Goal: Transaction & Acquisition: Purchase product/service

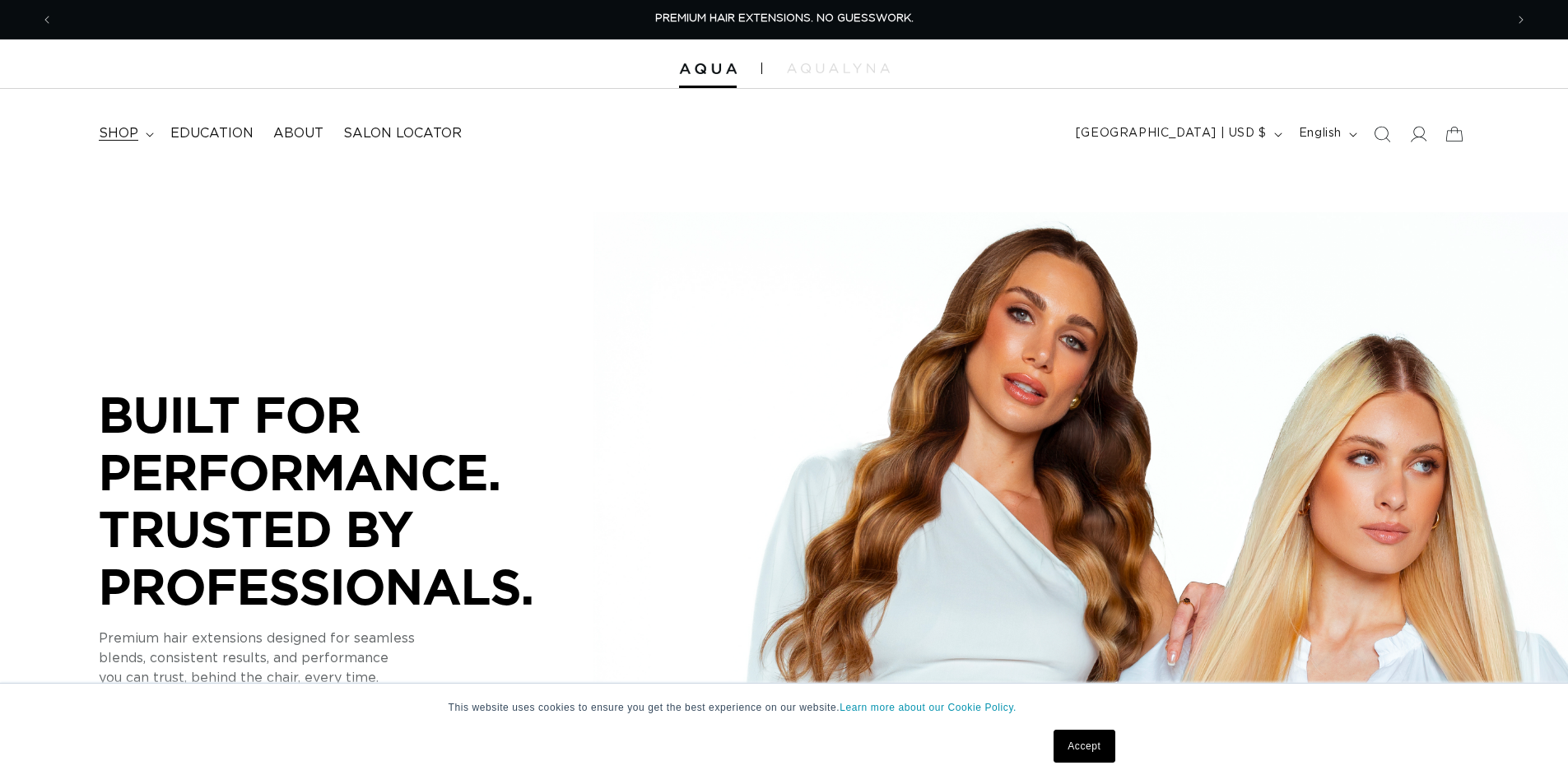
click at [124, 134] on span "shop" at bounding box center [118, 133] width 40 height 18
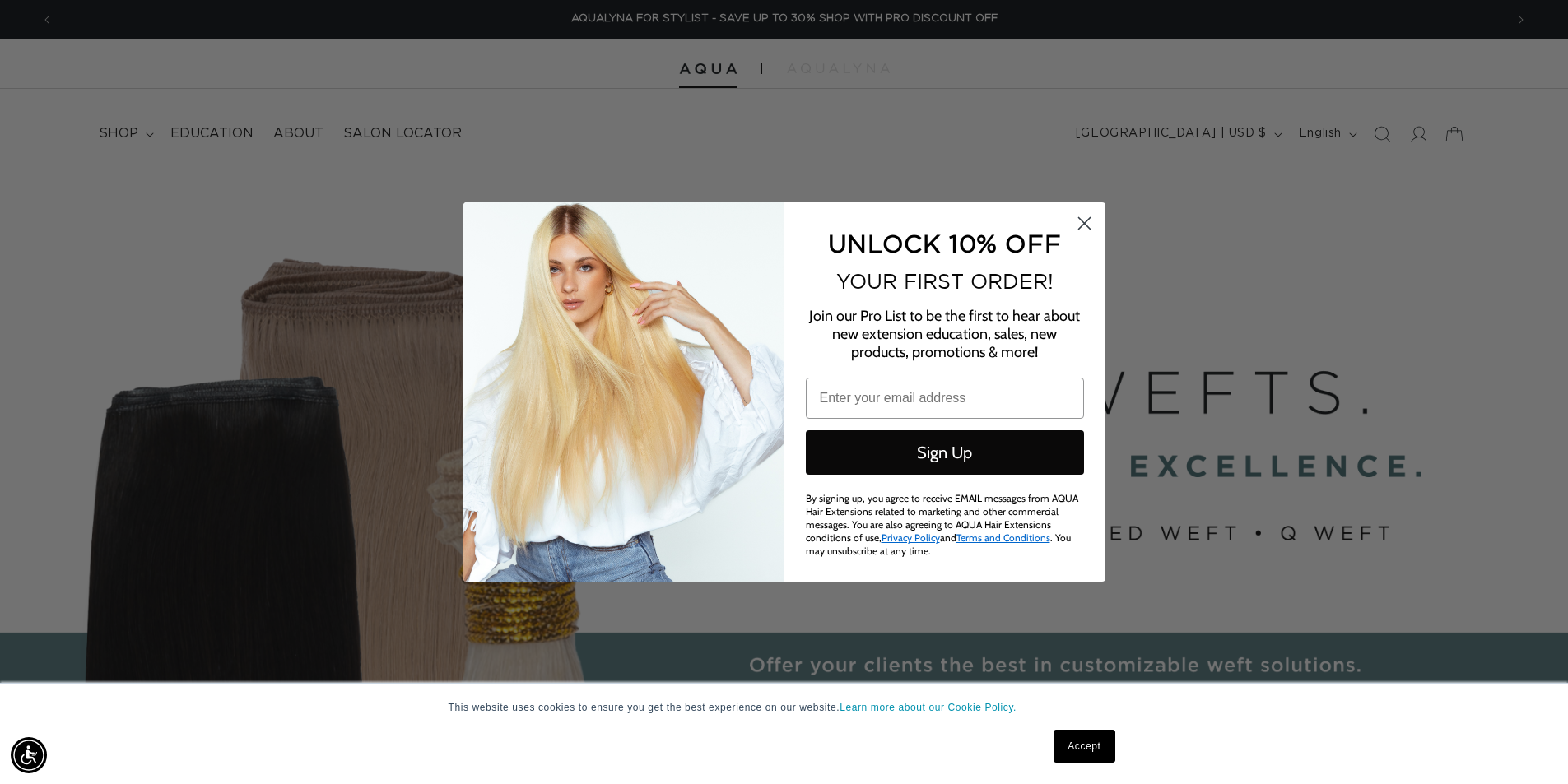
scroll to position [0, 2926]
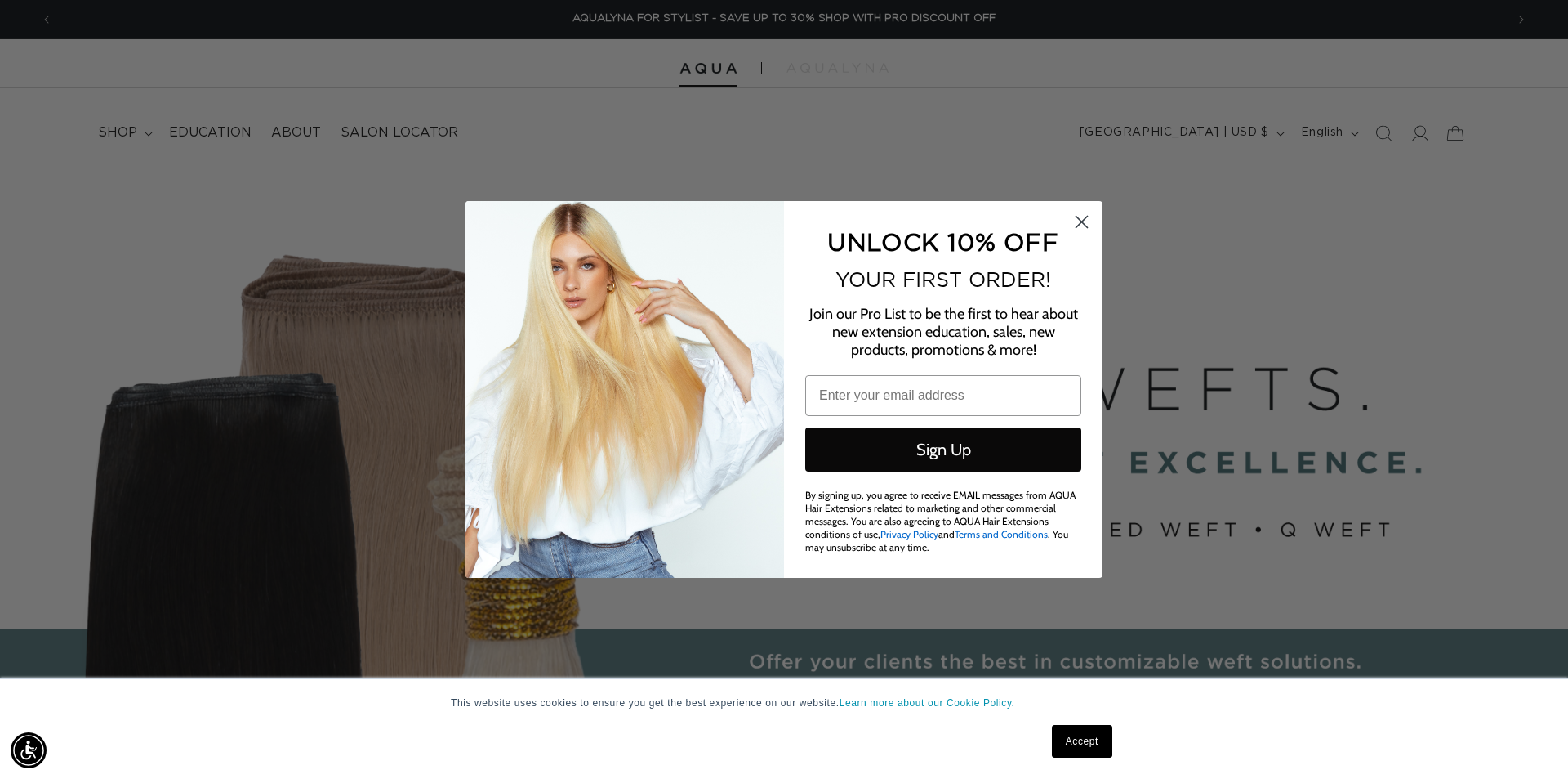
click at [1088, 232] on circle "Close dialog" at bounding box center [1081, 222] width 27 height 27
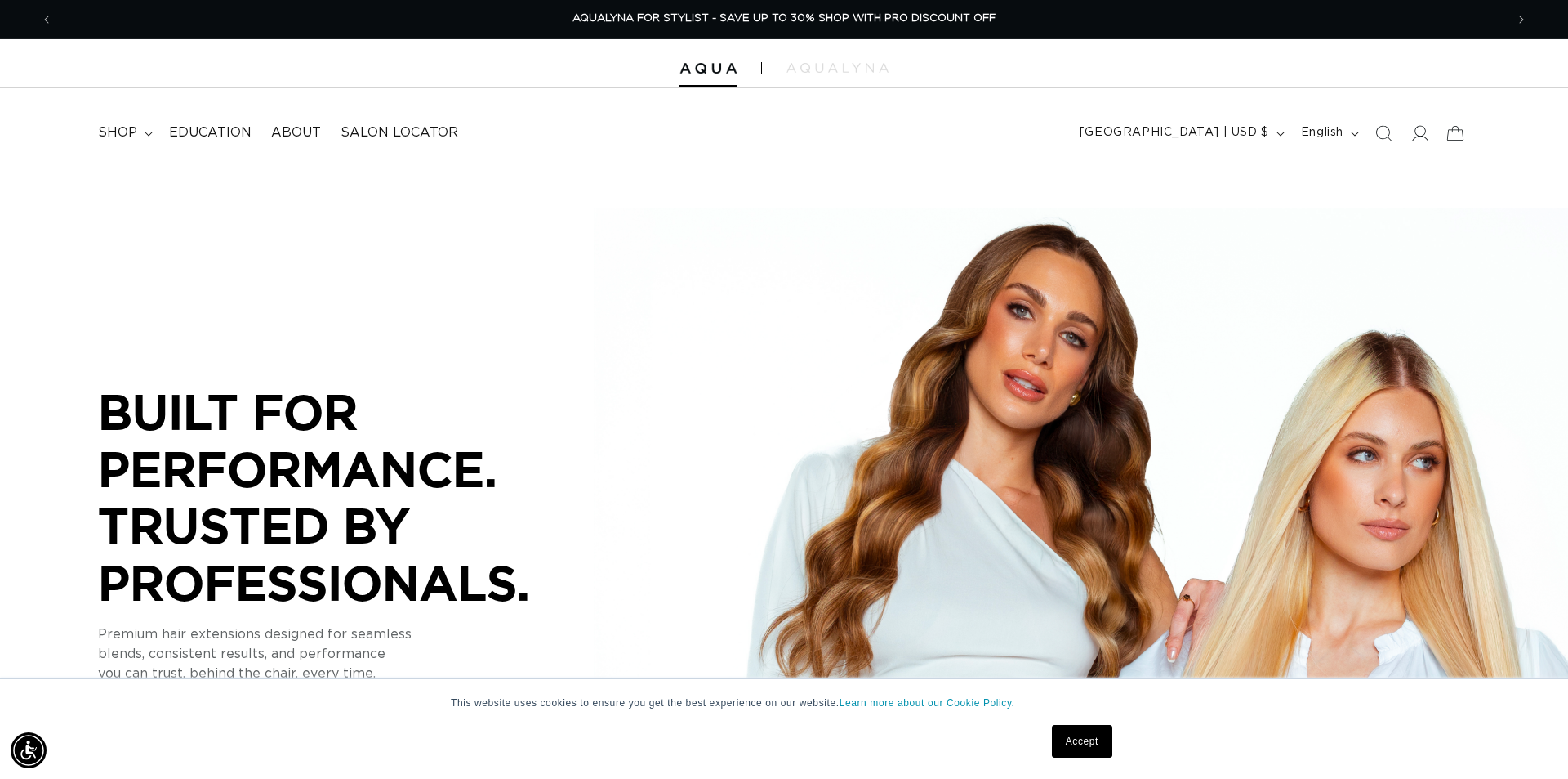
click at [1082, 233] on div "Close dialog UNLOCK 10% OFF YOUR FIRST ORDER! Join our Pro List to be the first…" at bounding box center [784, 389] width 669 height 376
click at [1083, 227] on div "Close dialog UNLOCK 10% OFF YOUR FIRST ORDER! Join our Pro List to be the first…" at bounding box center [784, 389] width 669 height 376
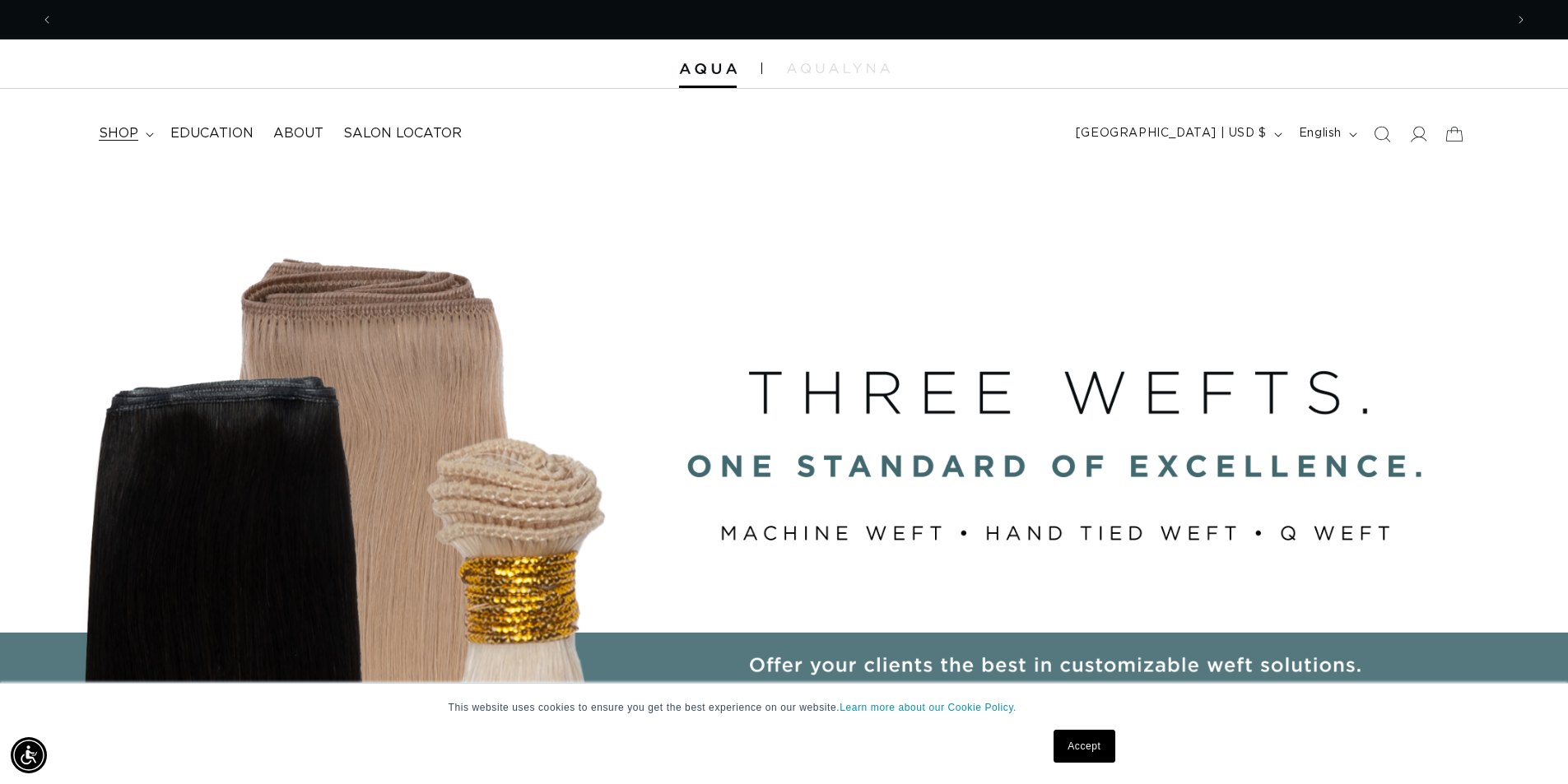
scroll to position [0, 1451]
click at [122, 140] on span "shop" at bounding box center [118, 133] width 40 height 18
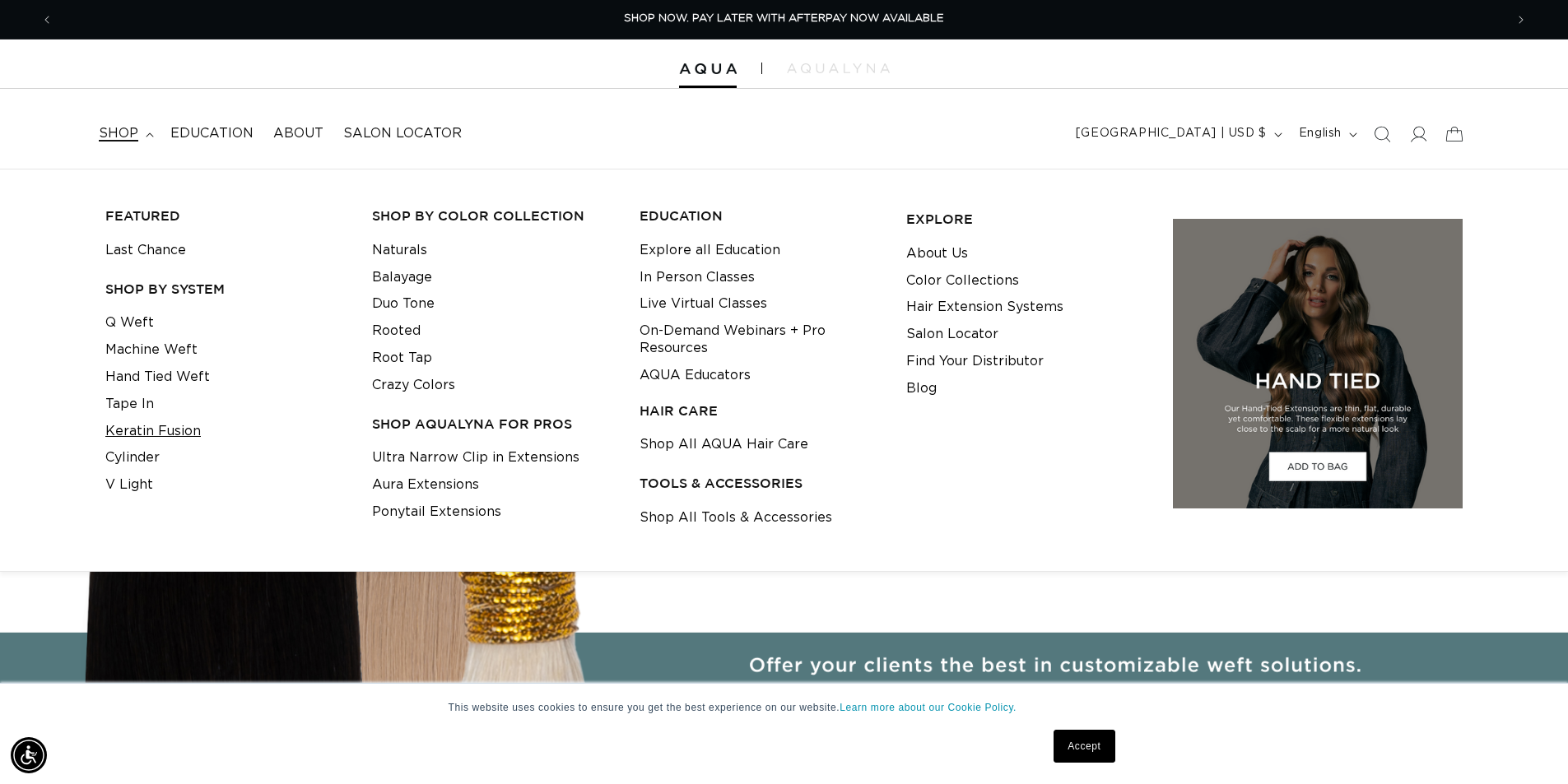
click at [165, 436] on link "Keratin Fusion" at bounding box center [153, 431] width 96 height 27
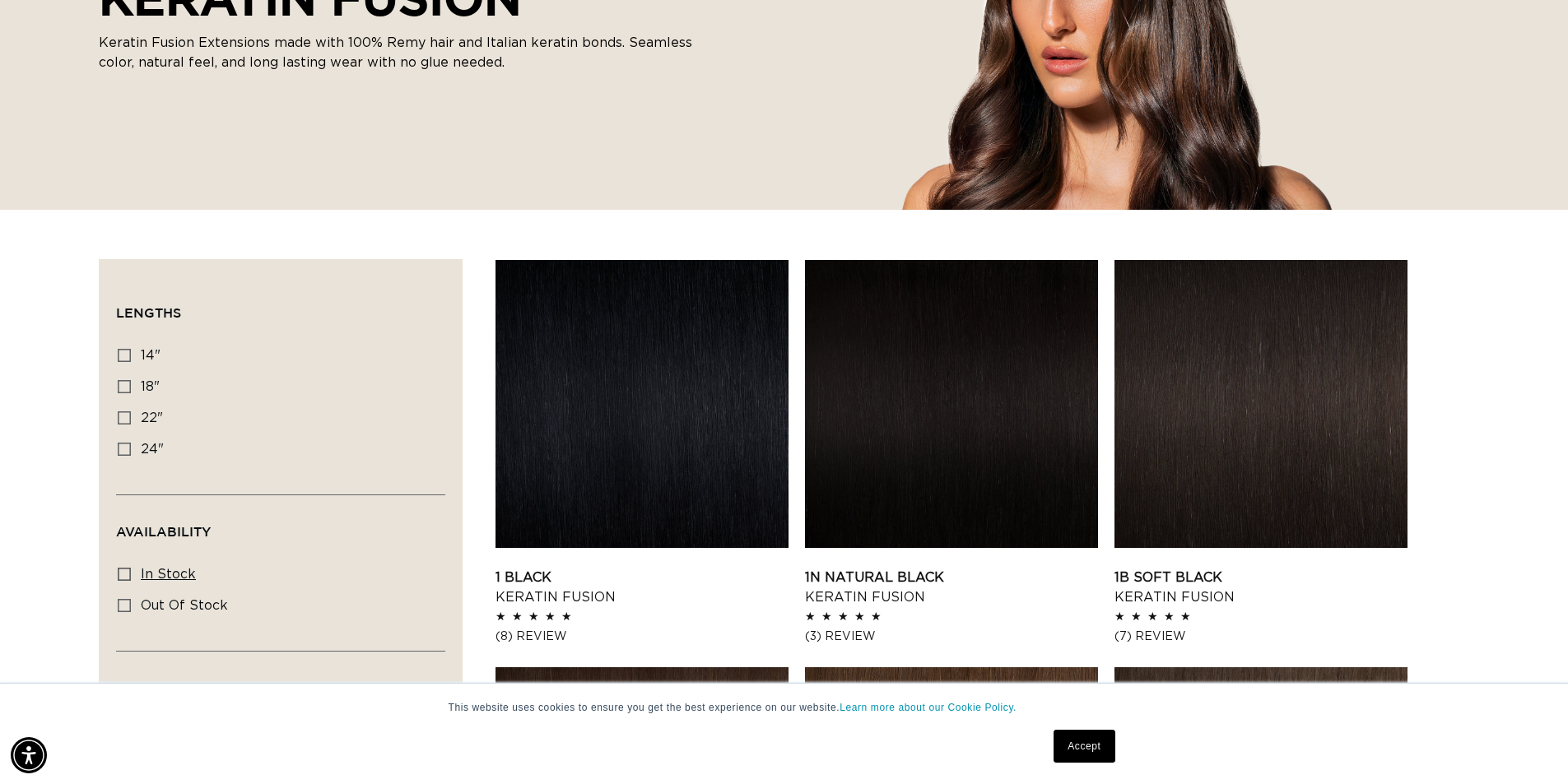
scroll to position [0, 2901]
click at [122, 569] on icon at bounding box center [125, 575] width 14 height 14
click at [122, 569] on input "In stock In stock (44 products)" at bounding box center [125, 575] width 14 height 14
checkbox input "true"
click at [130, 385] on label "18" 18" (44 products)" at bounding box center [276, 388] width 316 height 31
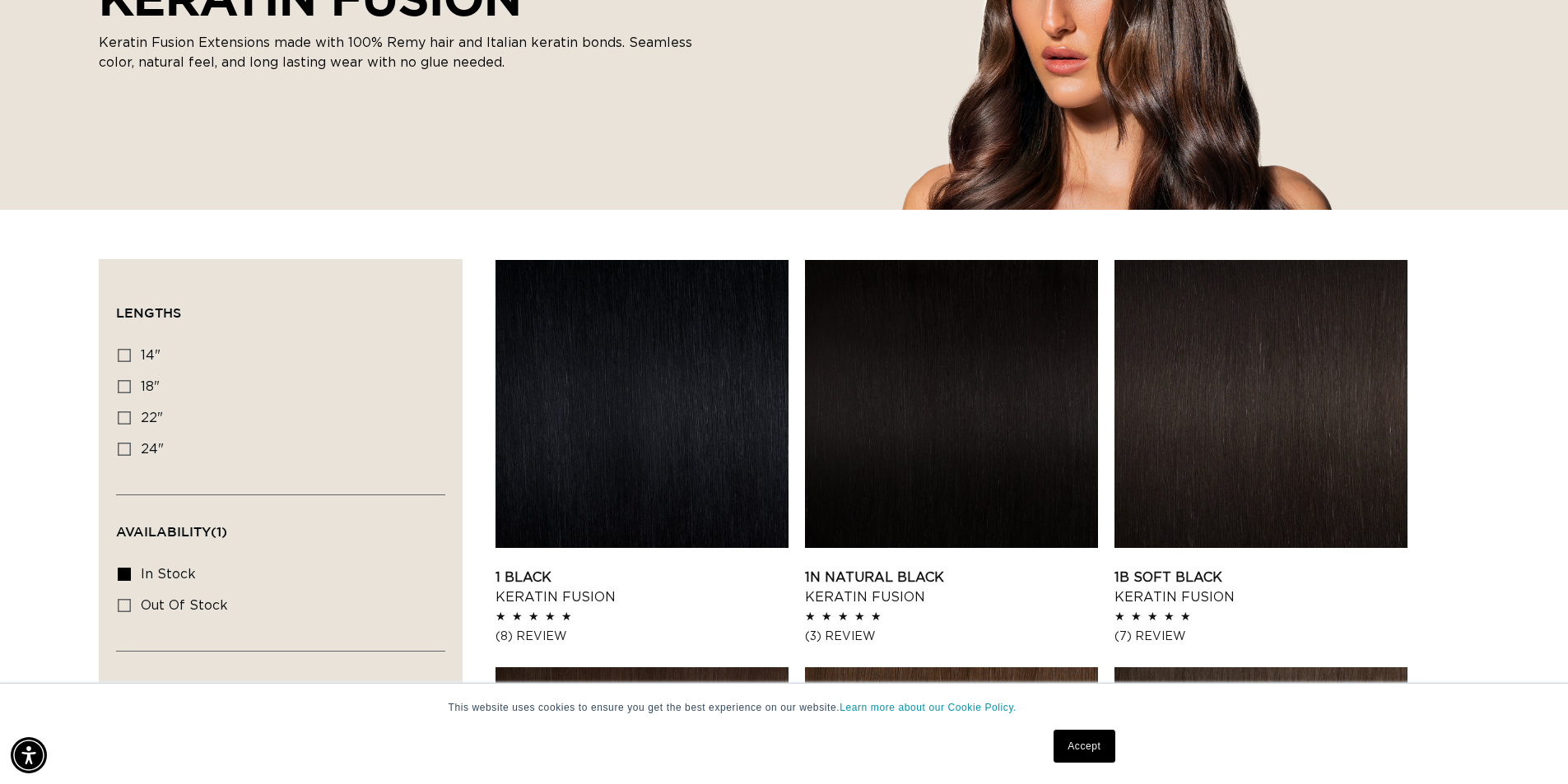
click at [130, 385] on input "18" 18" (44 products)" at bounding box center [125, 387] width 14 height 14
checkbox input "true"
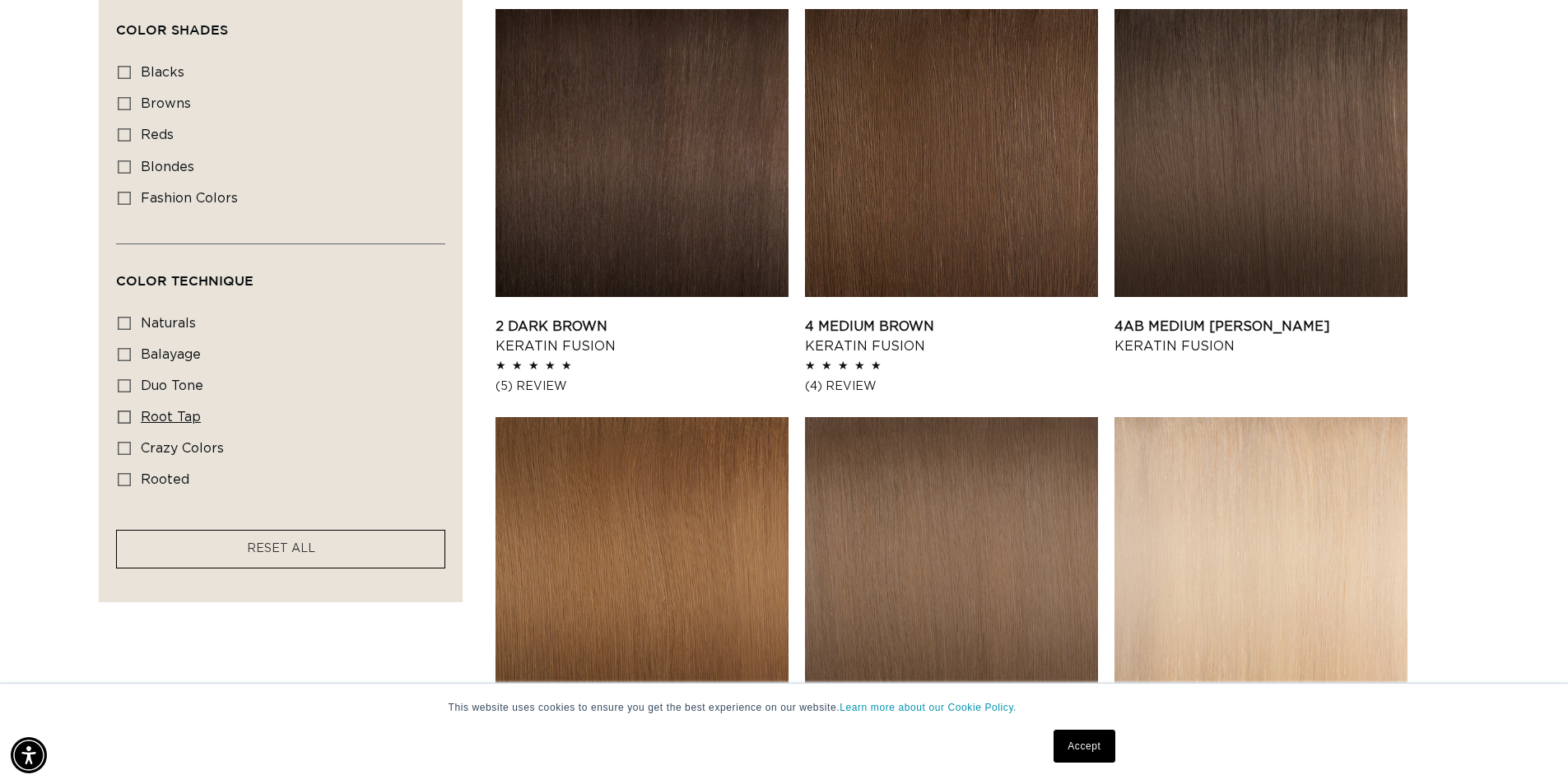
scroll to position [0, 2901]
click at [119, 413] on icon at bounding box center [125, 417] width 14 height 14
click at [119, 413] on input "root tap root tap (6 products)" at bounding box center [125, 417] width 14 height 14
checkbox input "true"
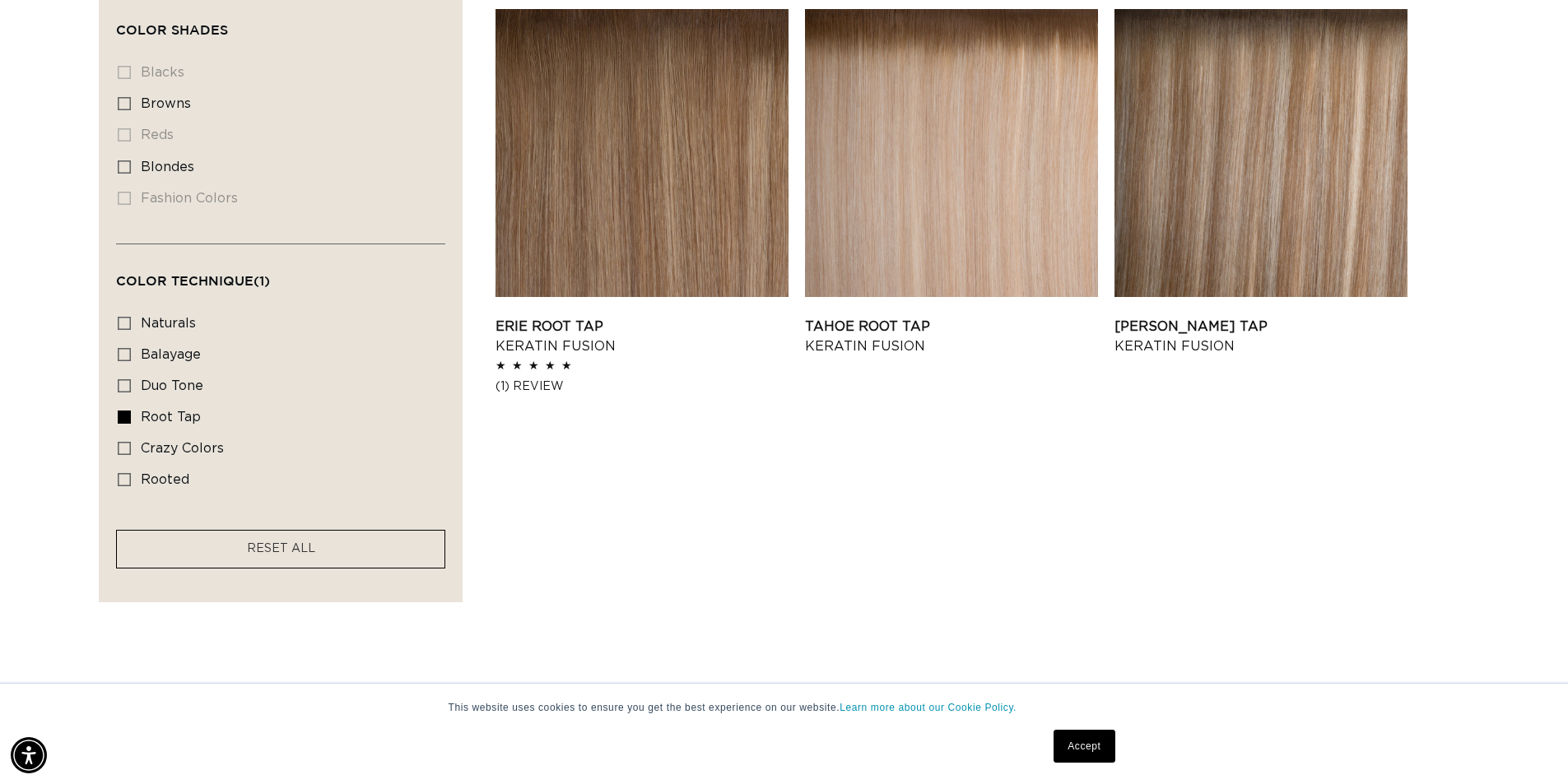
click at [738, 620] on div "Filter: Lengths (1) Lengths 14" 14" (0 products) 18" 18" (6 products) 22" 24"" at bounding box center [784, 116] width 1568 height 1030
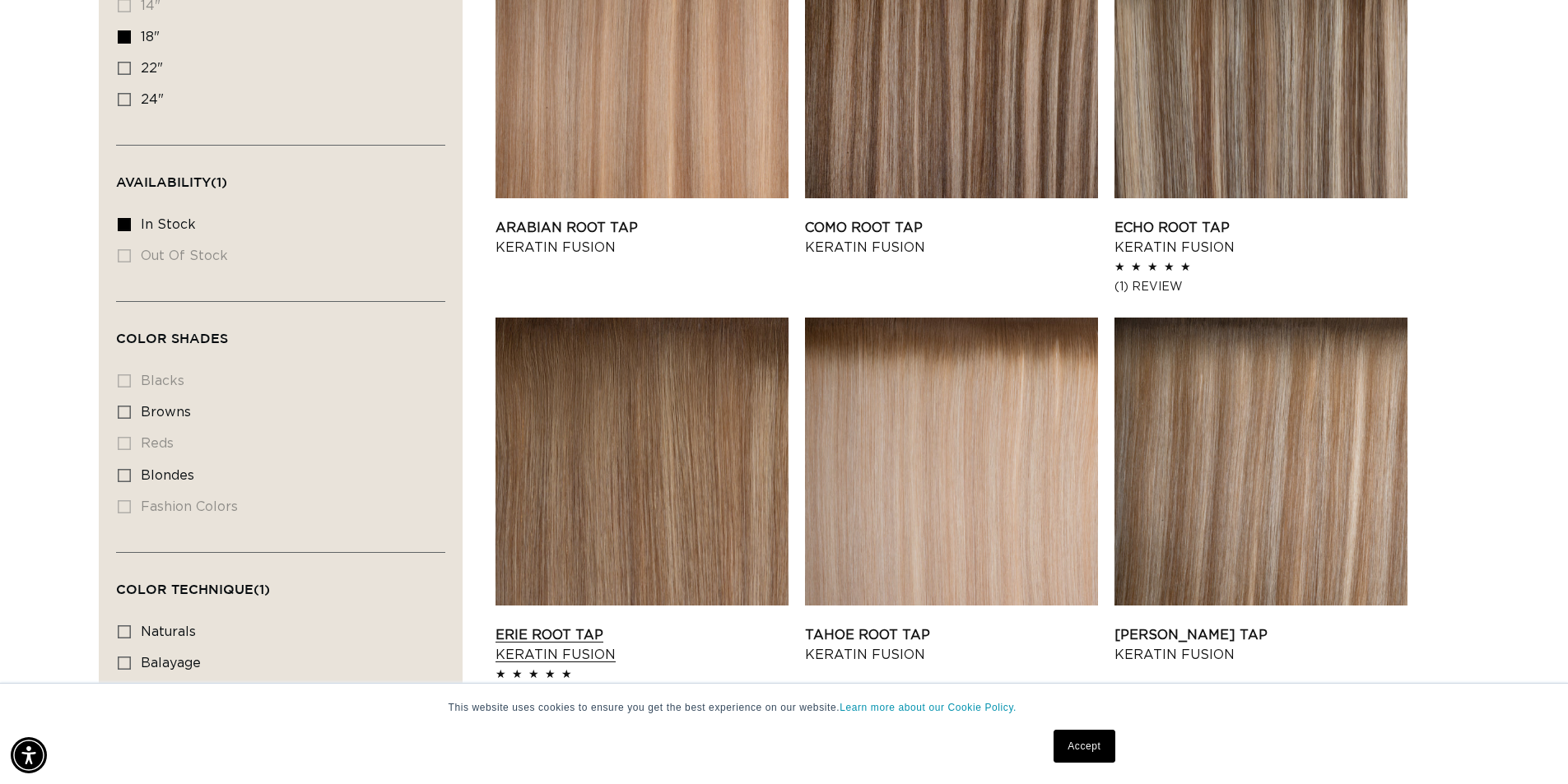
scroll to position [576, 0]
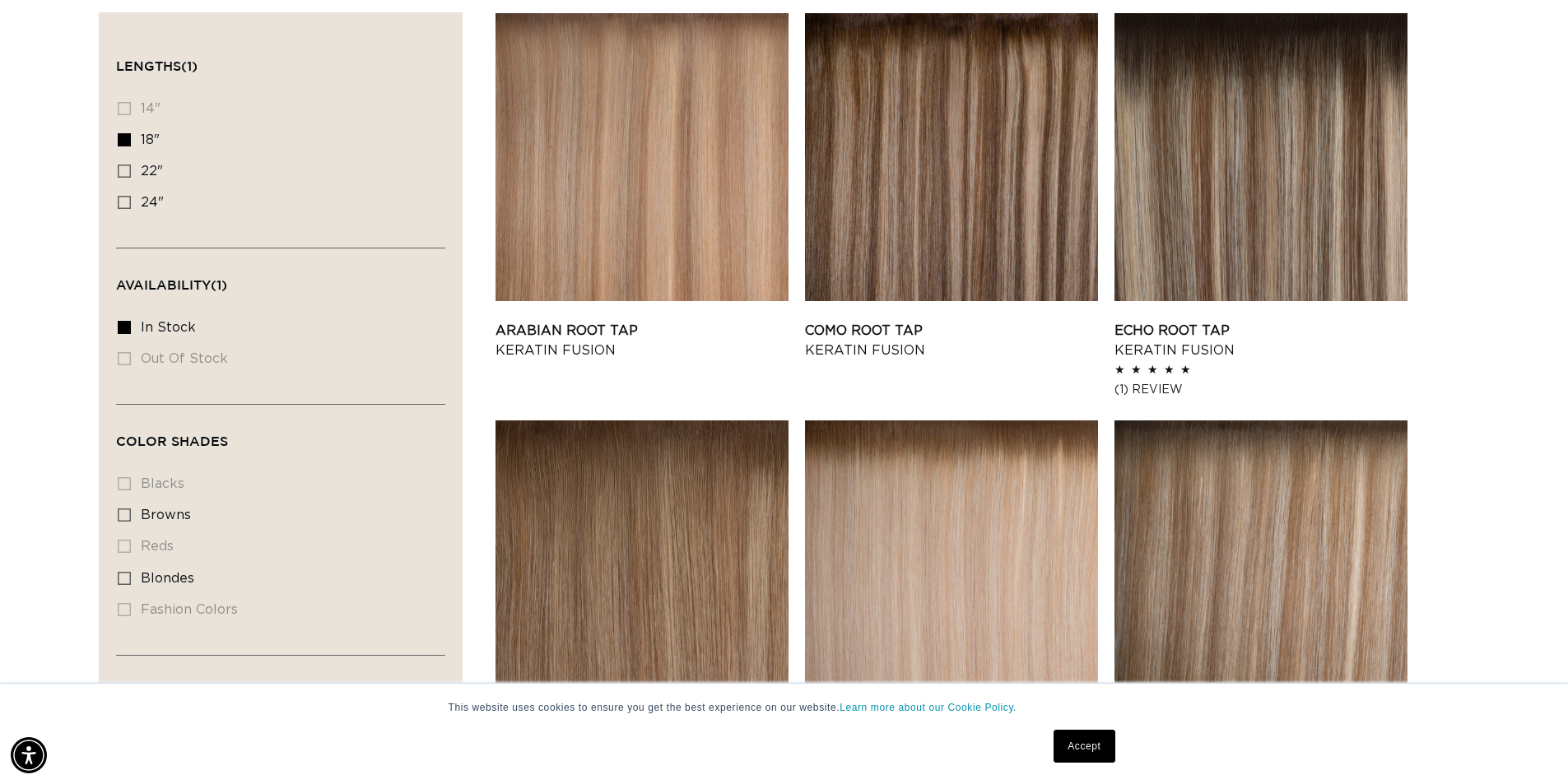
click at [837, 728] on link "Tahoe Root Tap Keratin Fusion" at bounding box center [951, 747] width 293 height 40
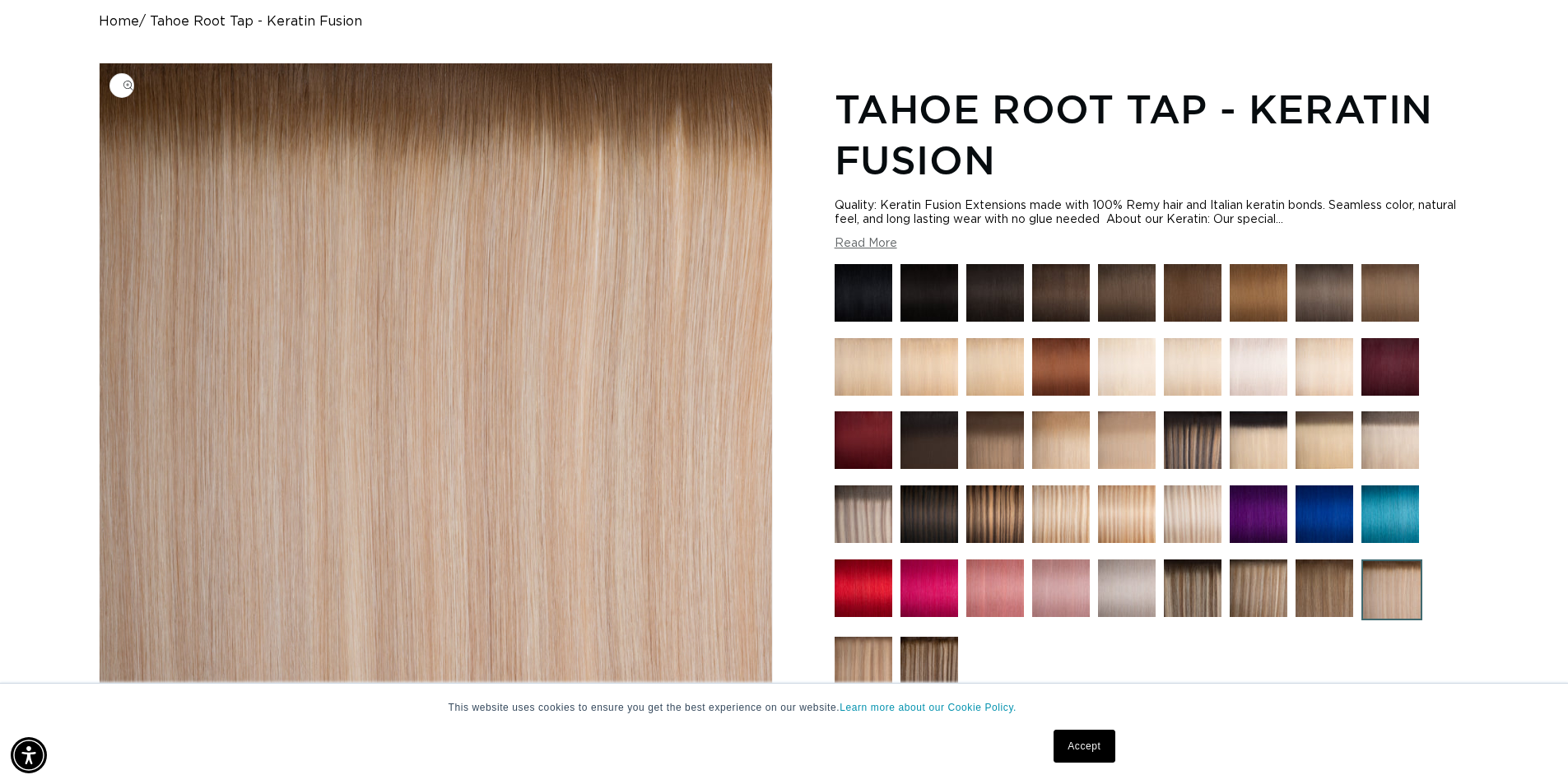
scroll to position [411, 0]
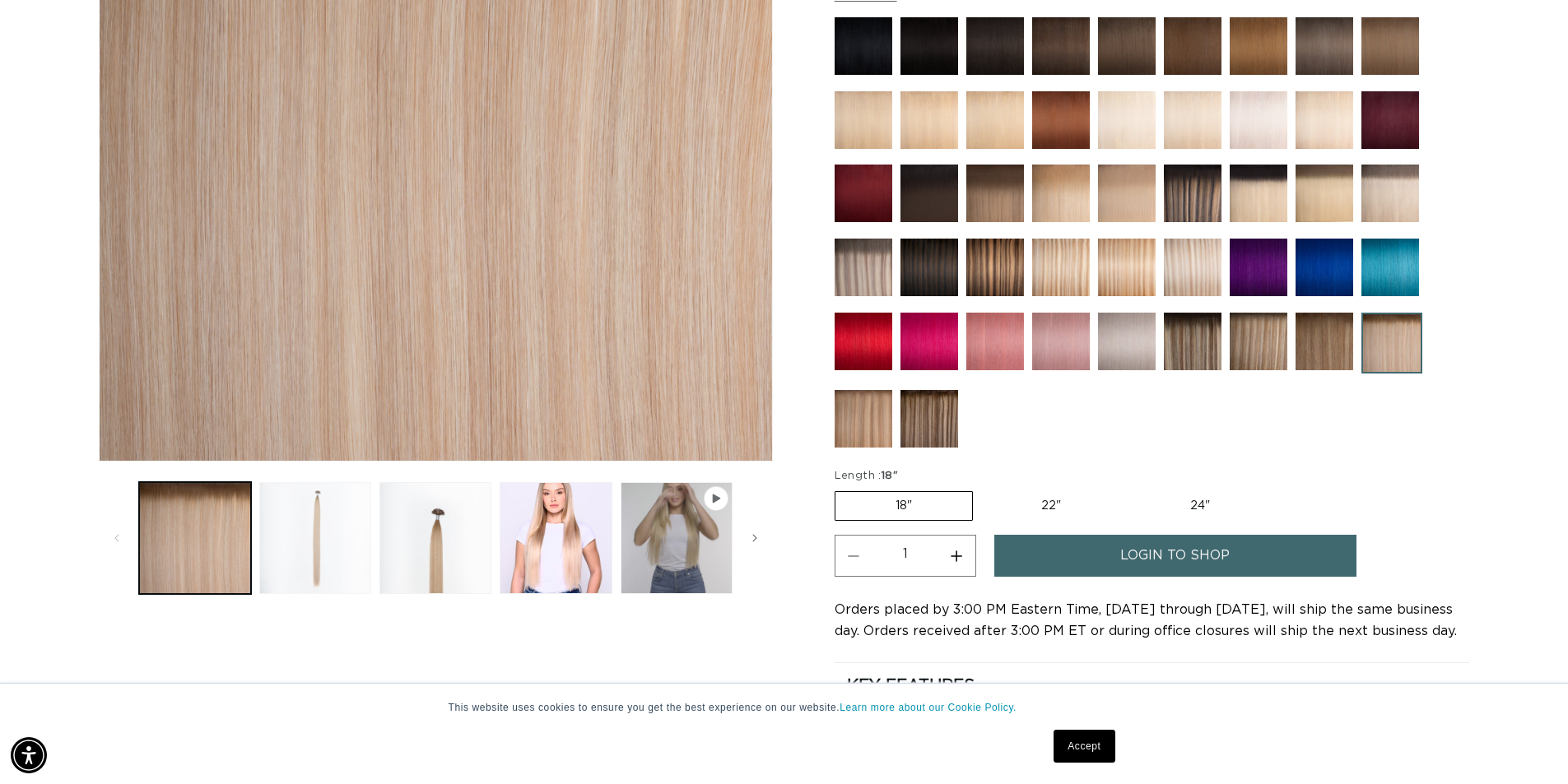
click at [342, 548] on button "Load image 2 in gallery view" at bounding box center [315, 538] width 112 height 112
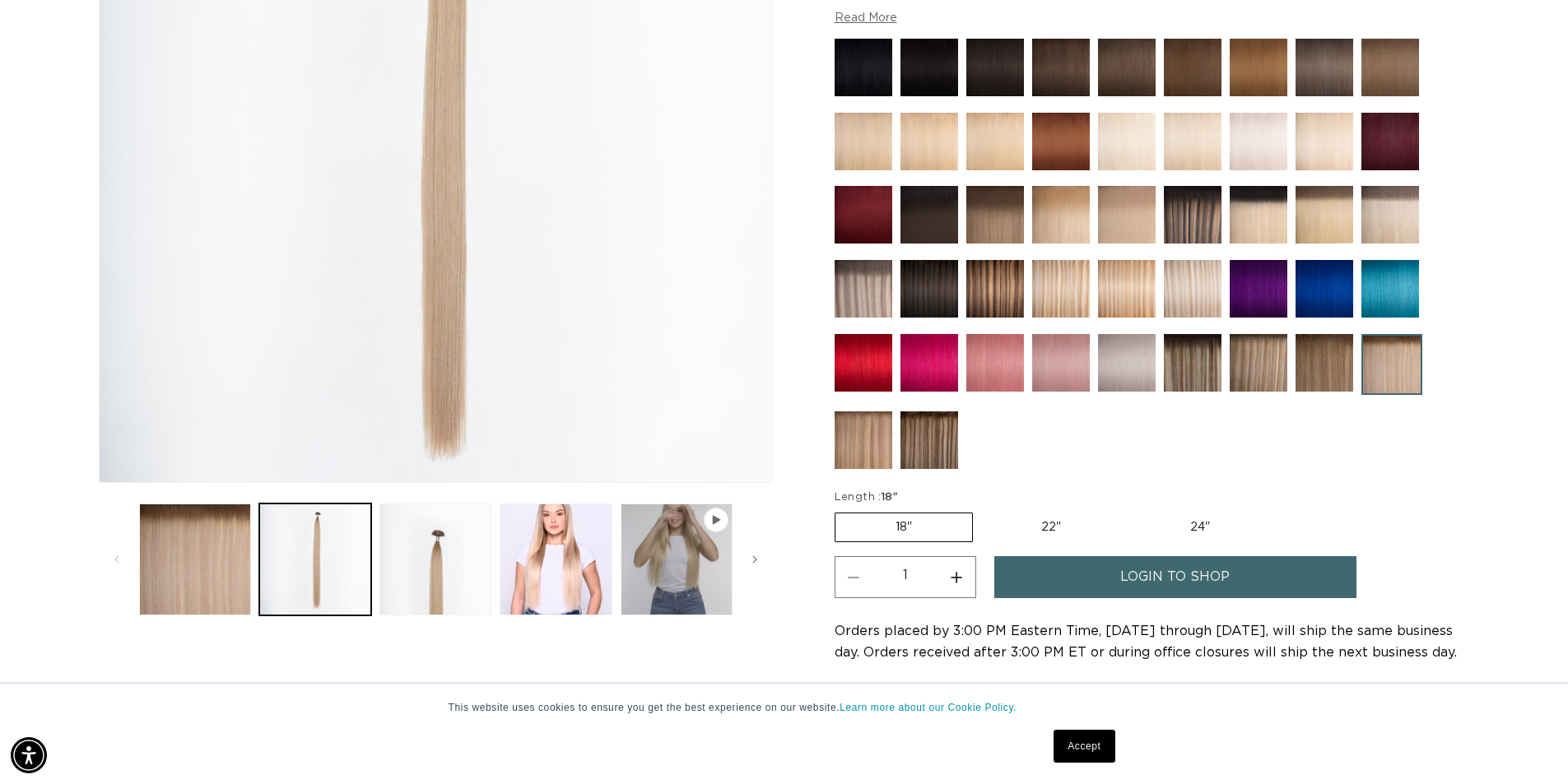
scroll to position [392, 0]
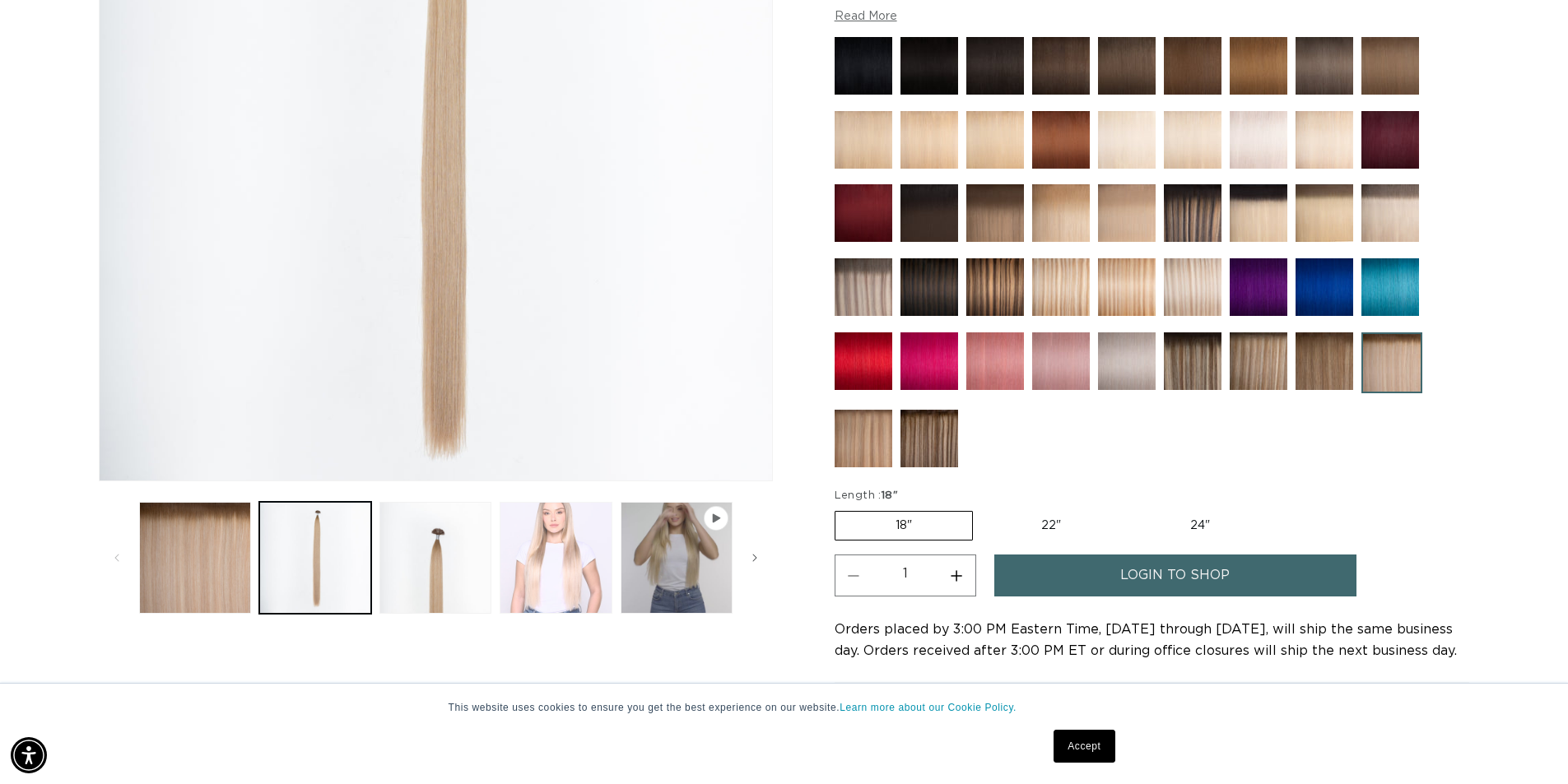
click at [583, 572] on button "Load image 4 in gallery view" at bounding box center [555, 557] width 112 height 112
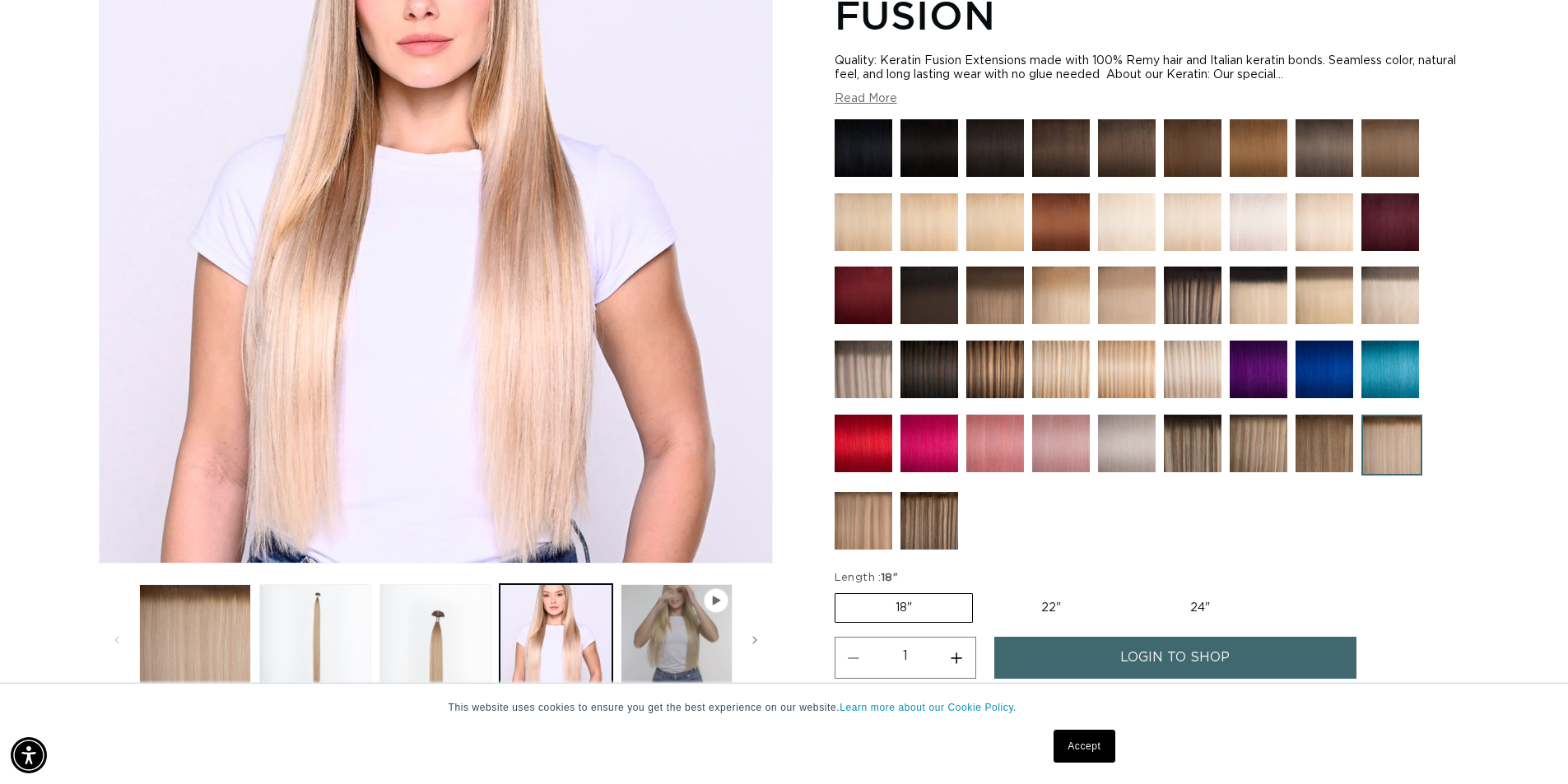
scroll to position [0, 2901]
click at [860, 367] on img at bounding box center [862, 369] width 57 height 57
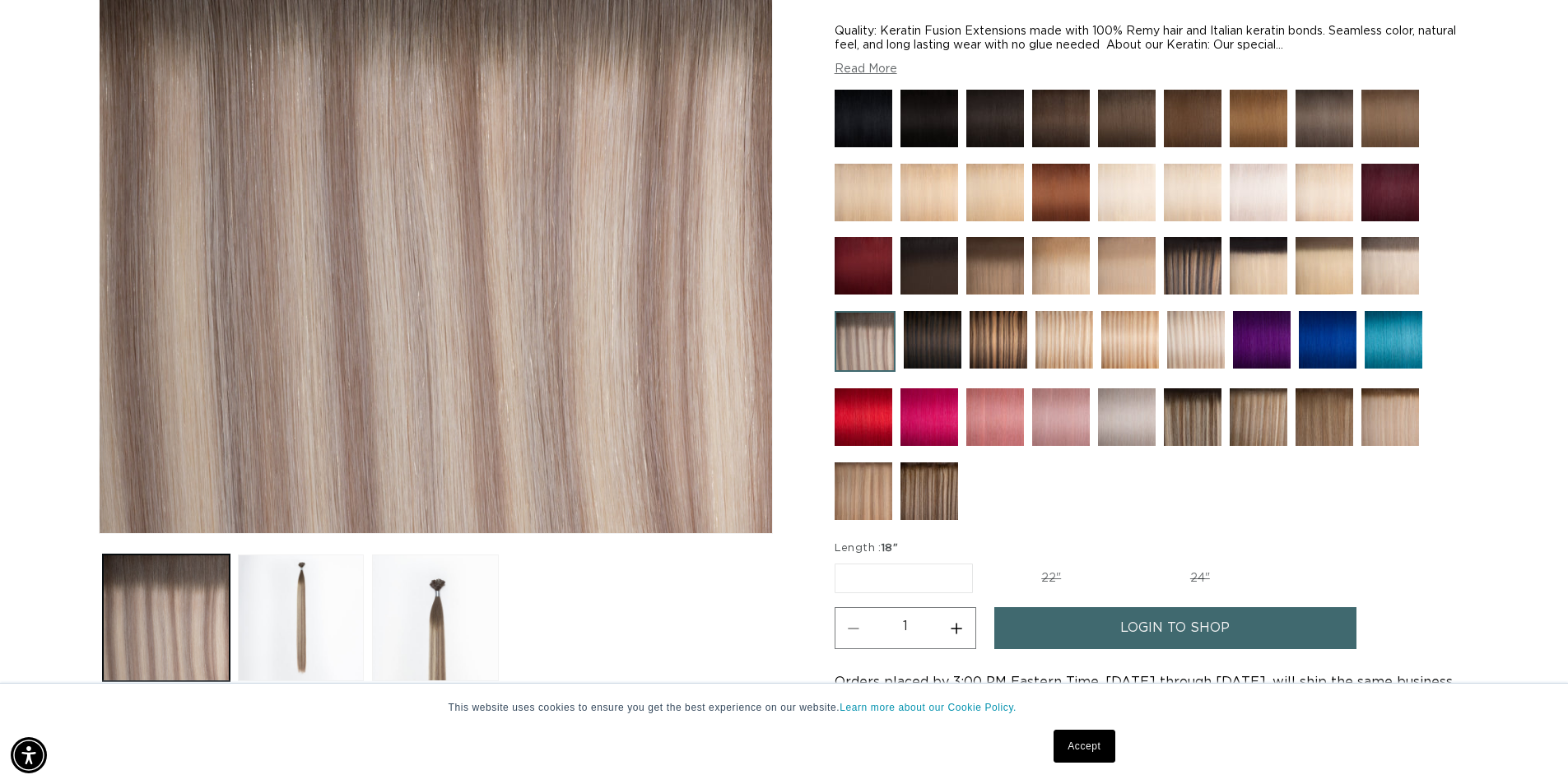
scroll to position [494, 0]
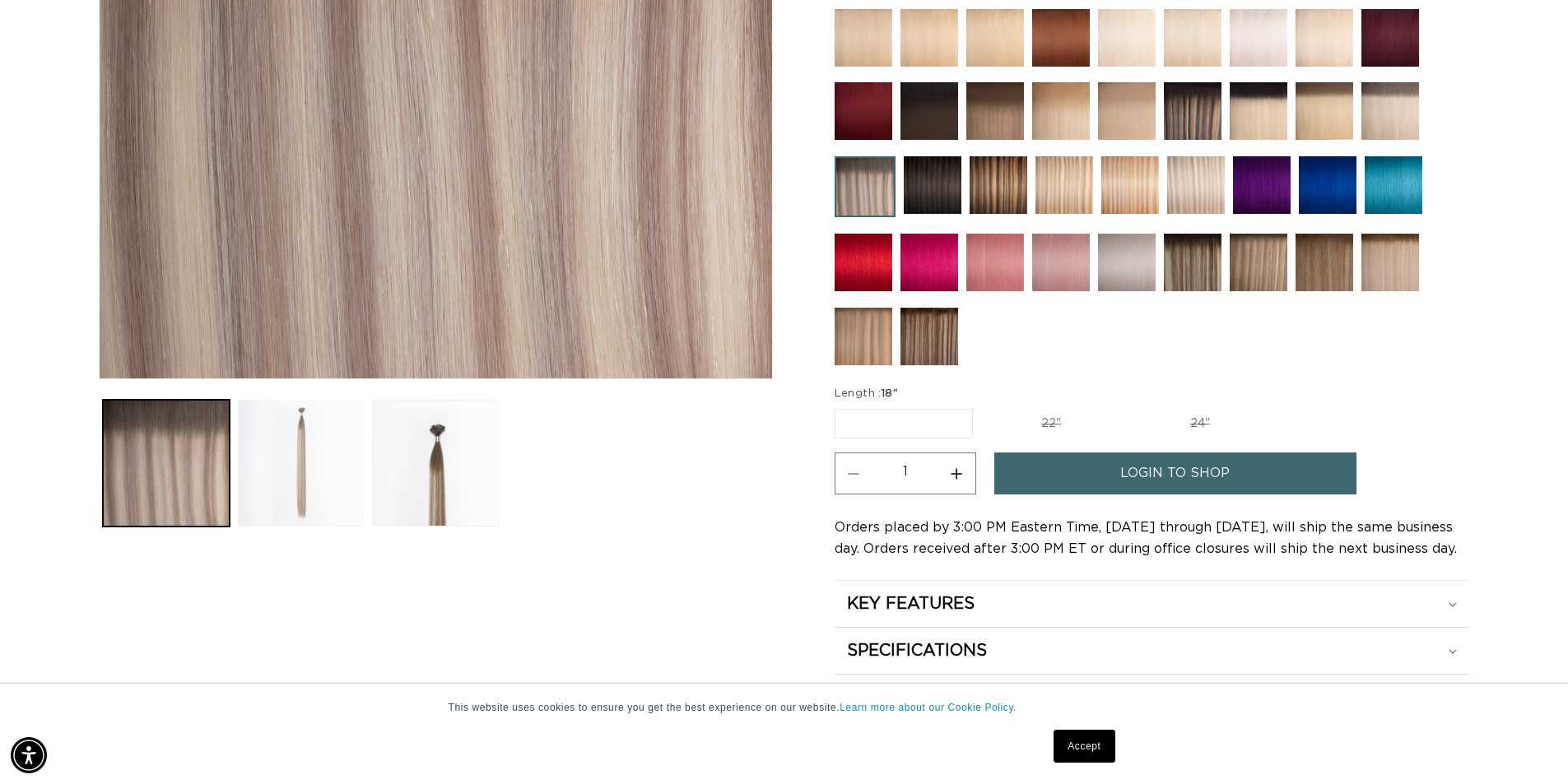
click at [322, 480] on button "Load image 2 in gallery view" at bounding box center [301, 463] width 127 height 127
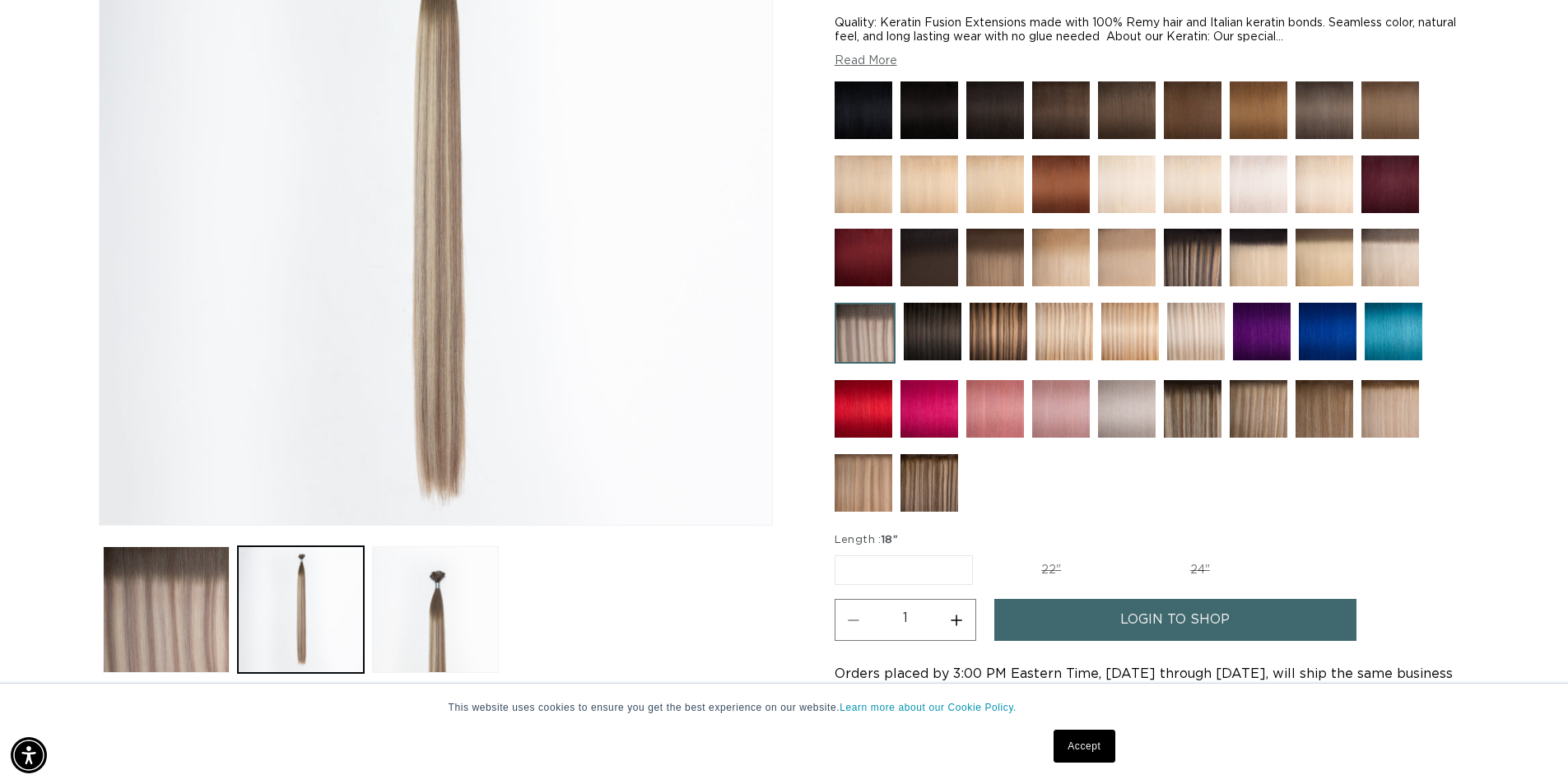
scroll to position [0, 2901]
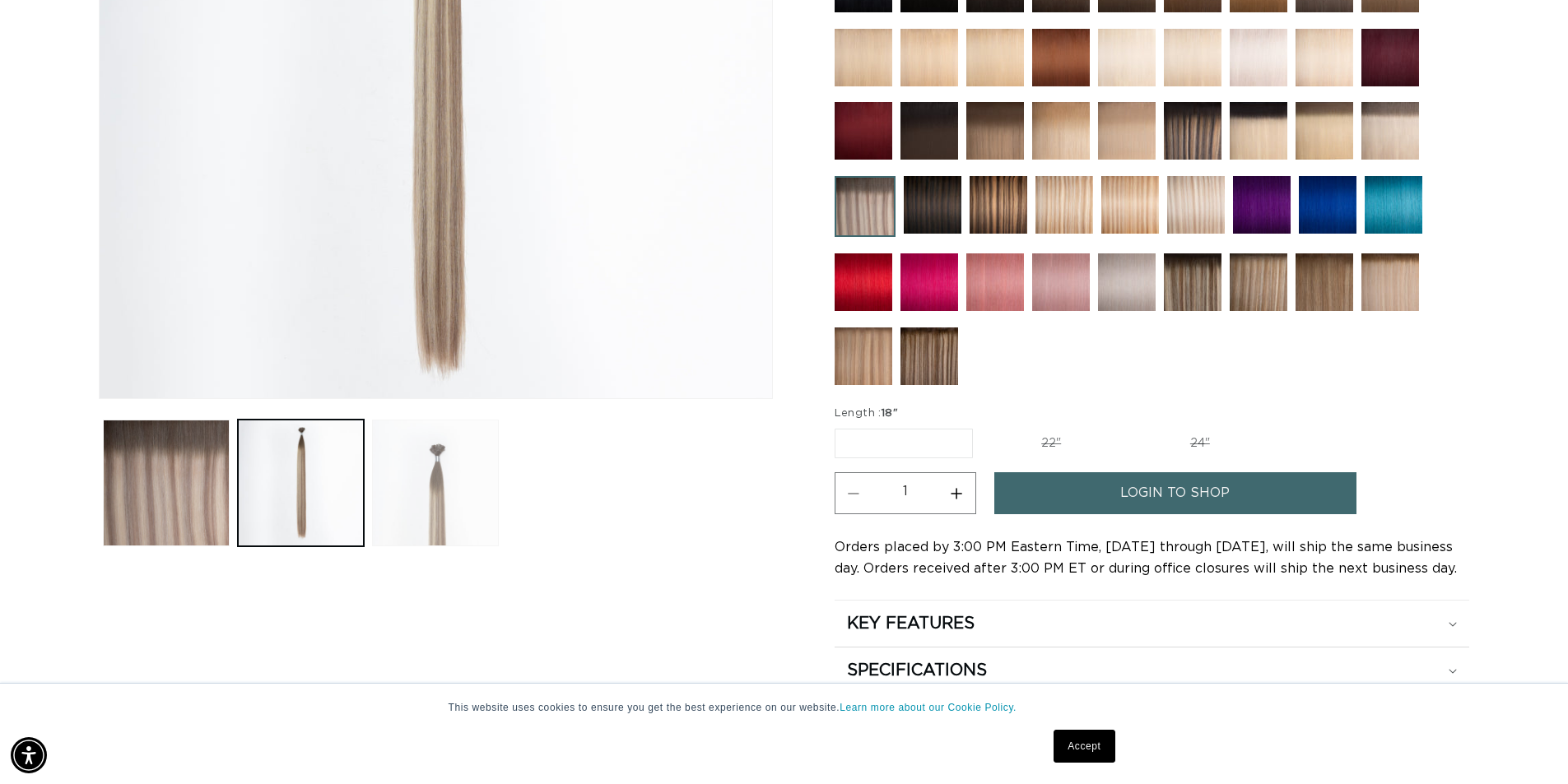
click at [412, 489] on button "Load image 3 in gallery view" at bounding box center [436, 483] width 127 height 127
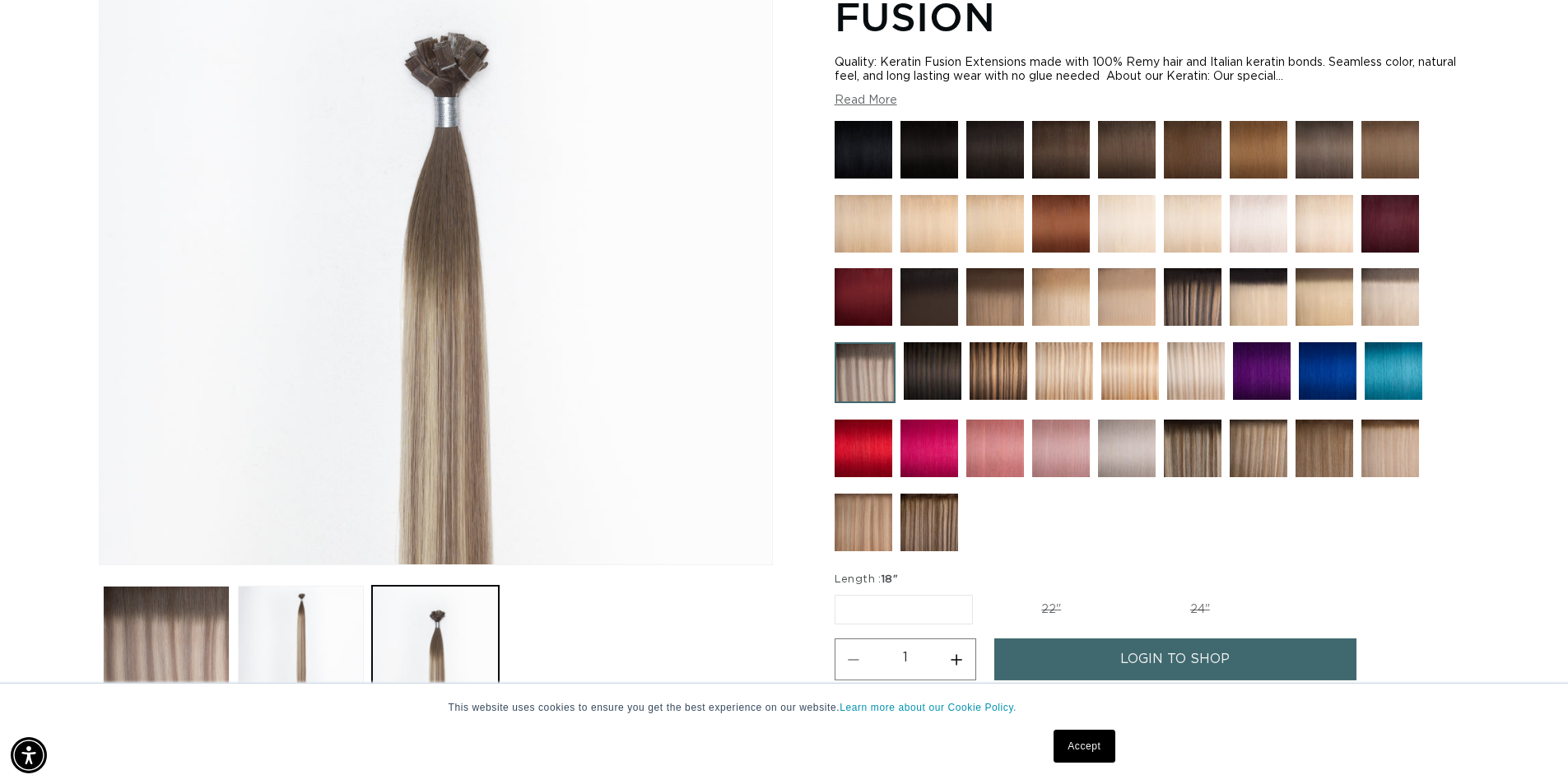
scroll to position [473, 0]
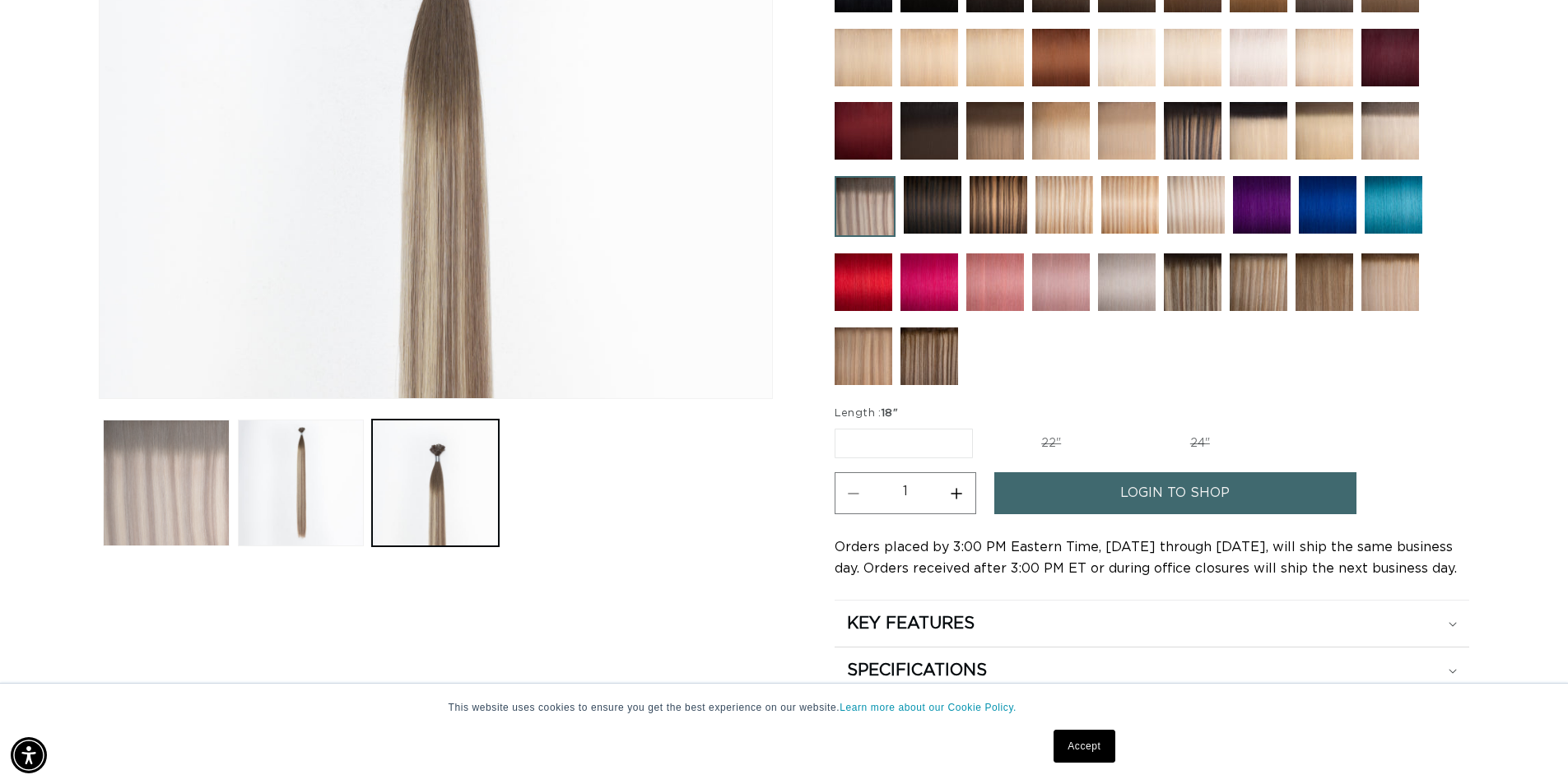
click at [182, 516] on button "Load image 1 in gallery view" at bounding box center [167, 483] width 127 height 127
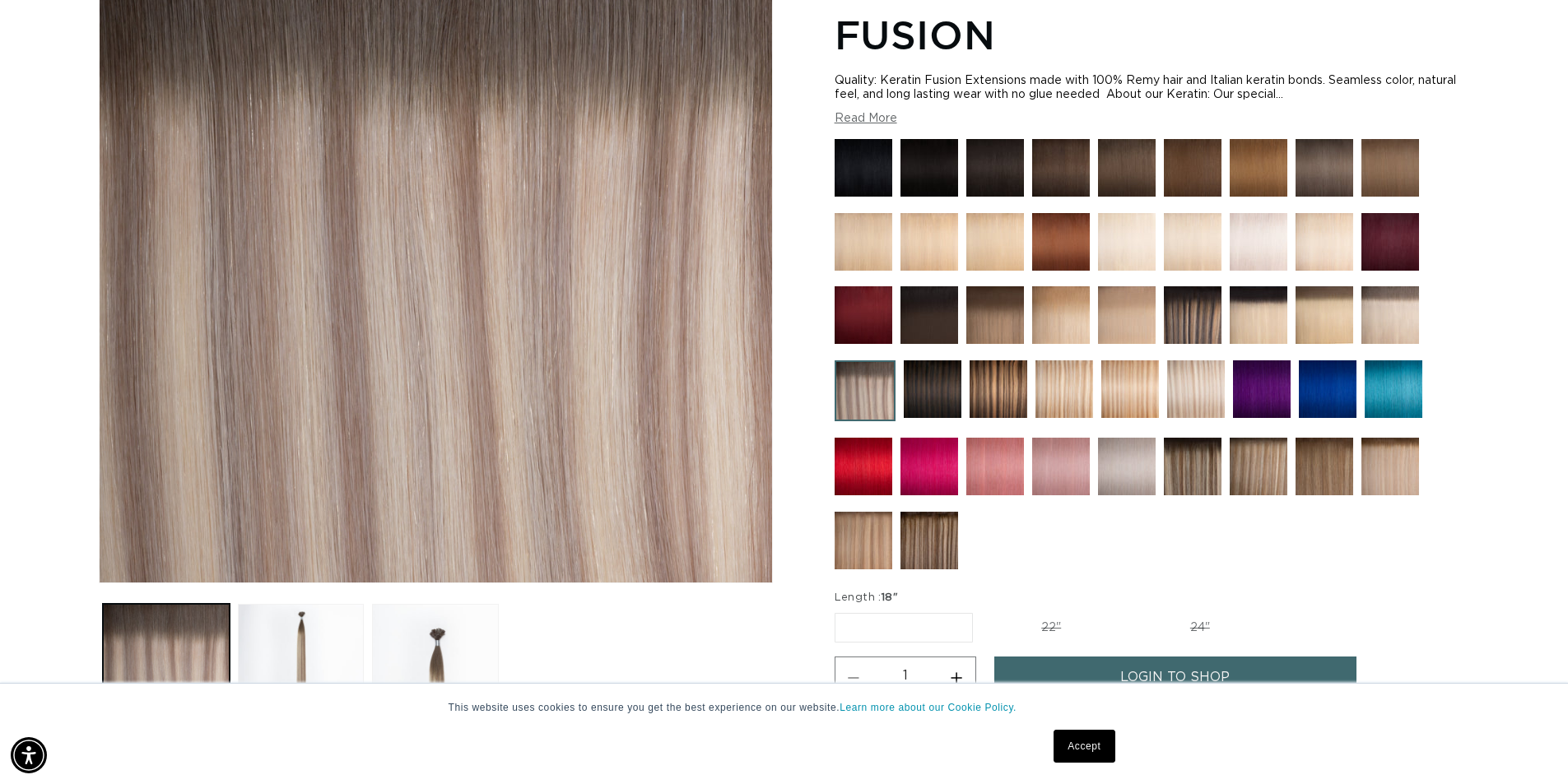
scroll to position [392, 0]
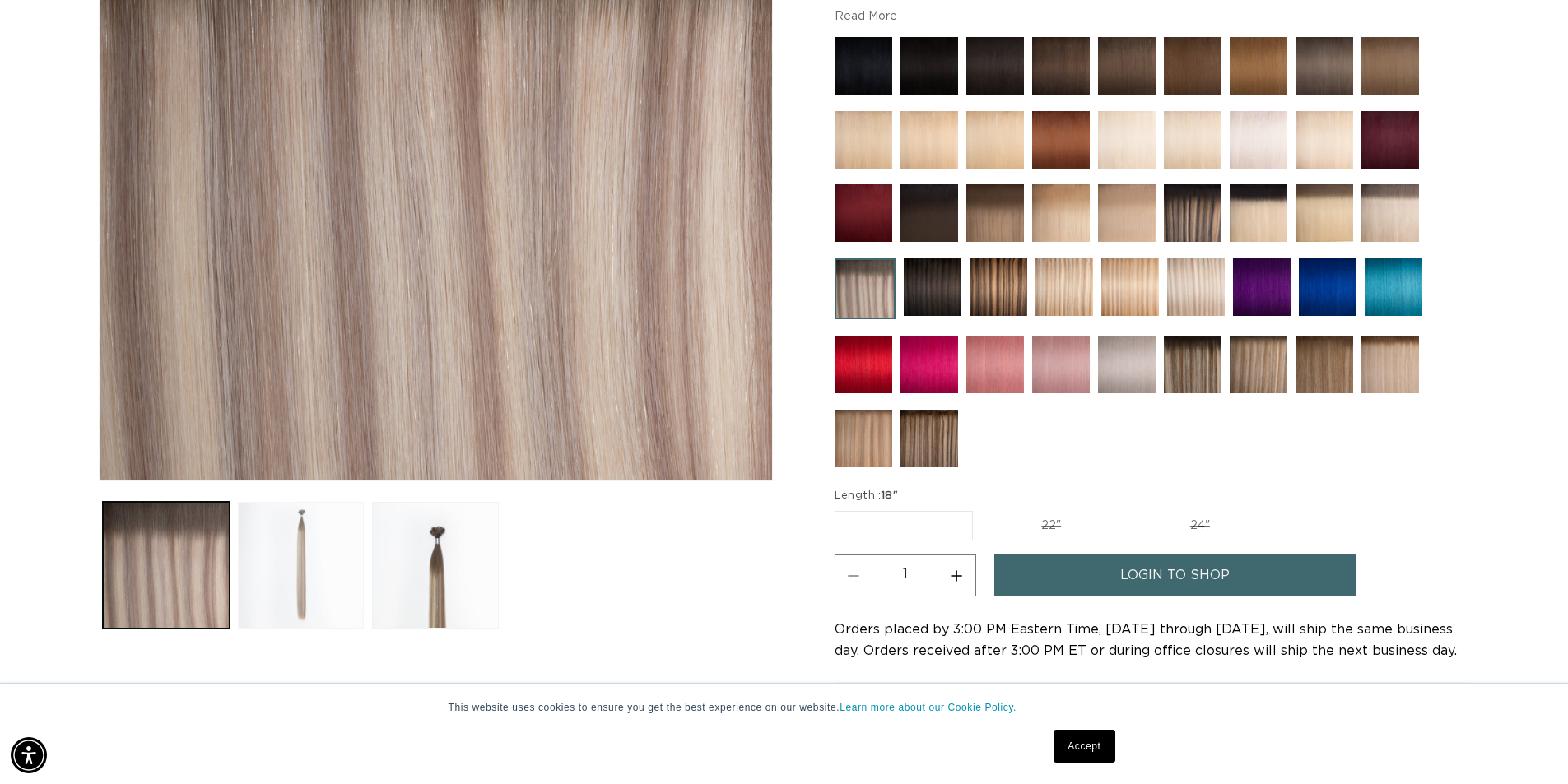
click at [296, 571] on button "Load image 2 in gallery view" at bounding box center [301, 565] width 127 height 127
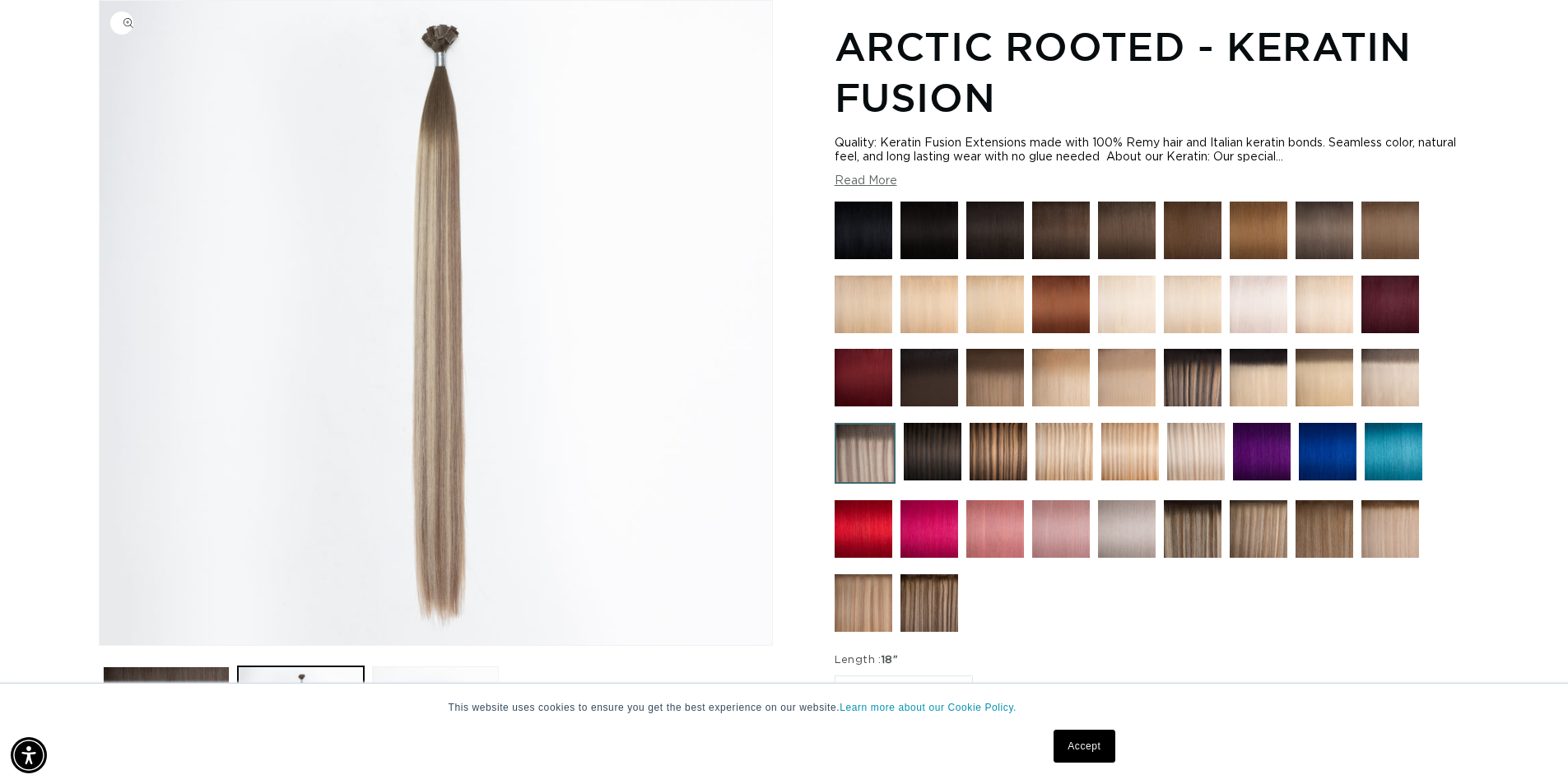
scroll to position [0, 2901]
click at [456, 503] on img "Gallery Viewer" at bounding box center [436, 322] width 672 height 644
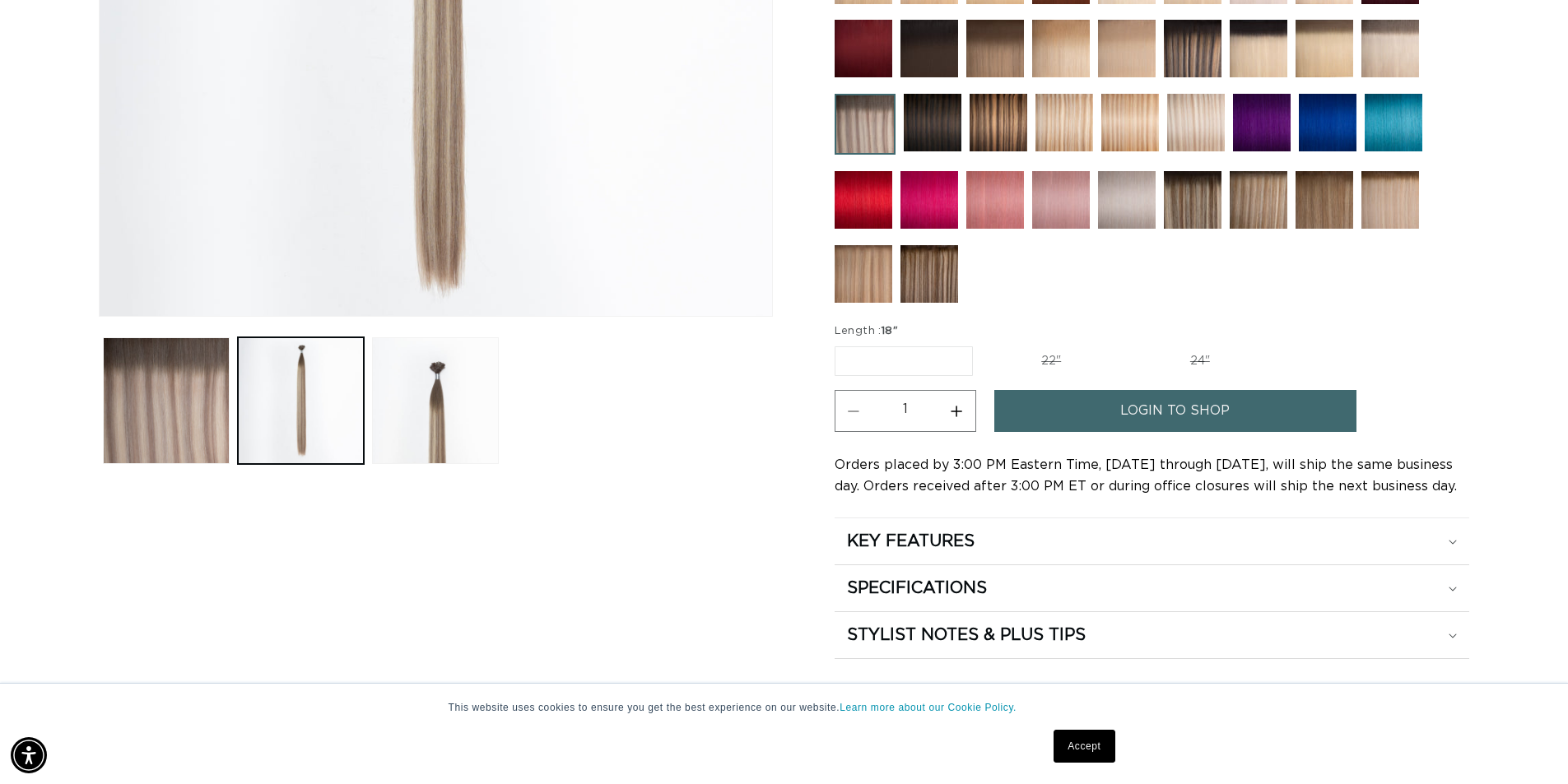
scroll to position [0, 1451]
click at [1113, 419] on link "login to shop" at bounding box center [1175, 410] width 363 height 42
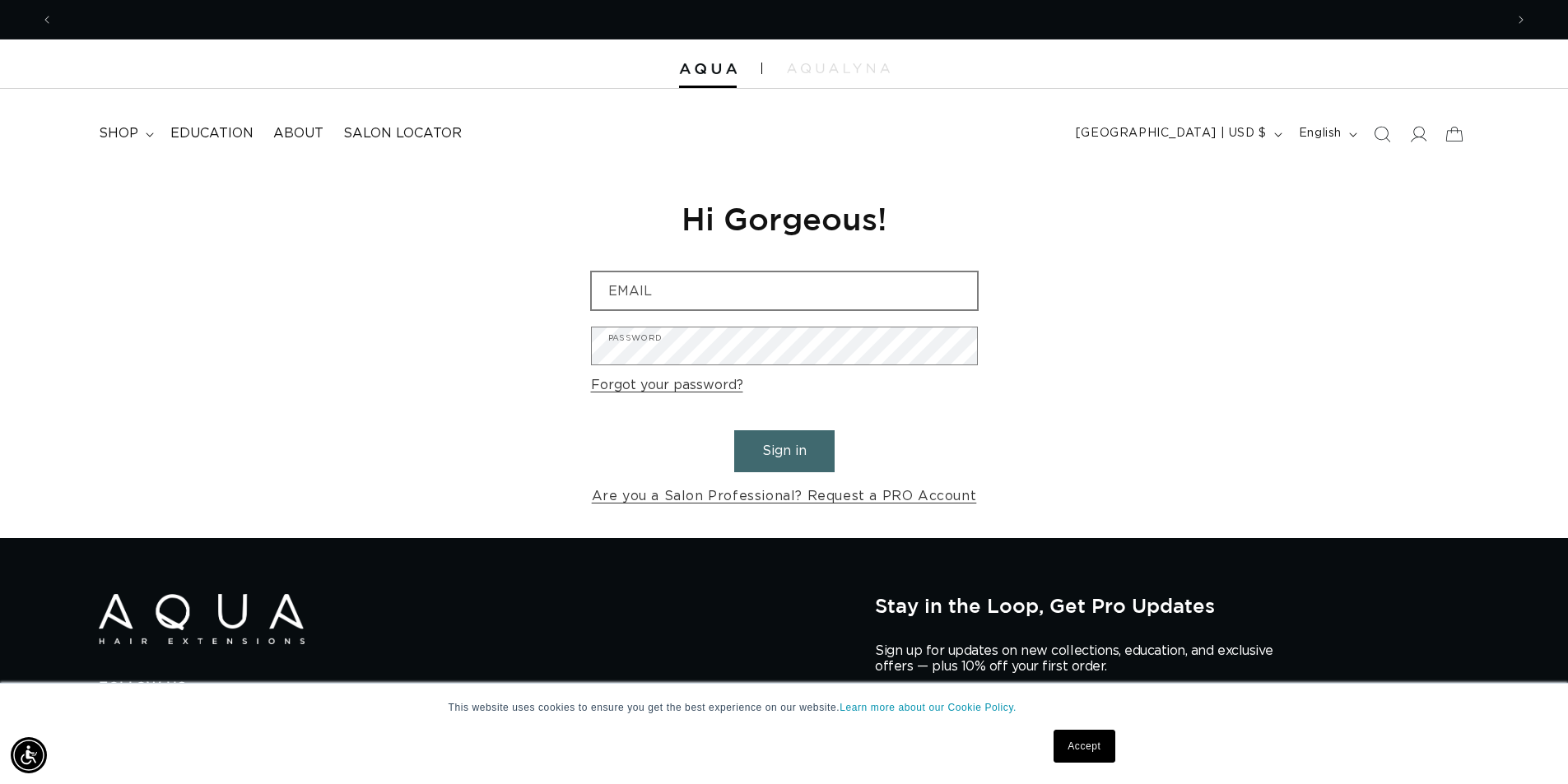
scroll to position [0, 1451]
